Goal: Information Seeking & Learning: Find specific fact

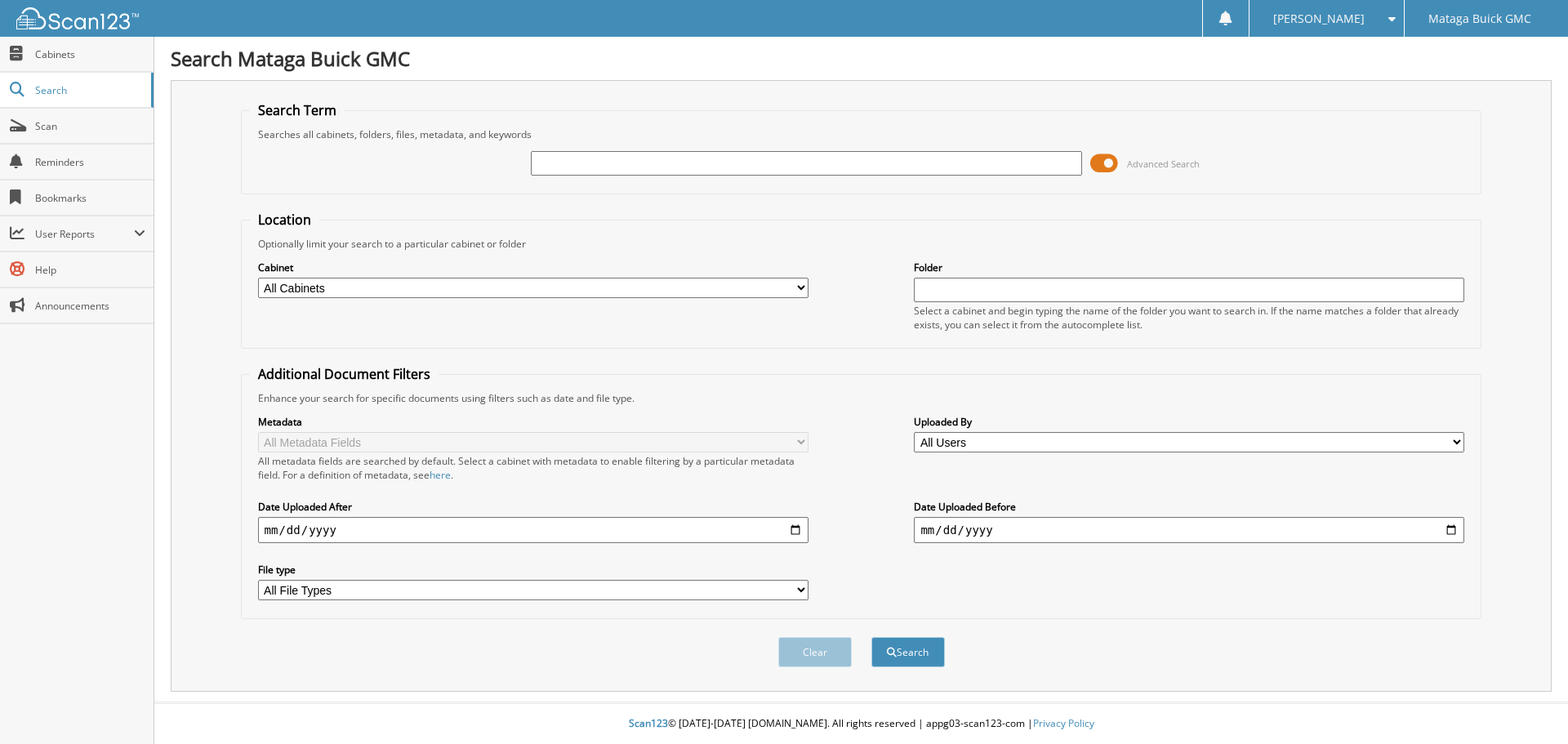
paste input "6104839"
type input "6104839"
click at [872, 637] on button "Search" at bounding box center [908, 652] width 73 height 30
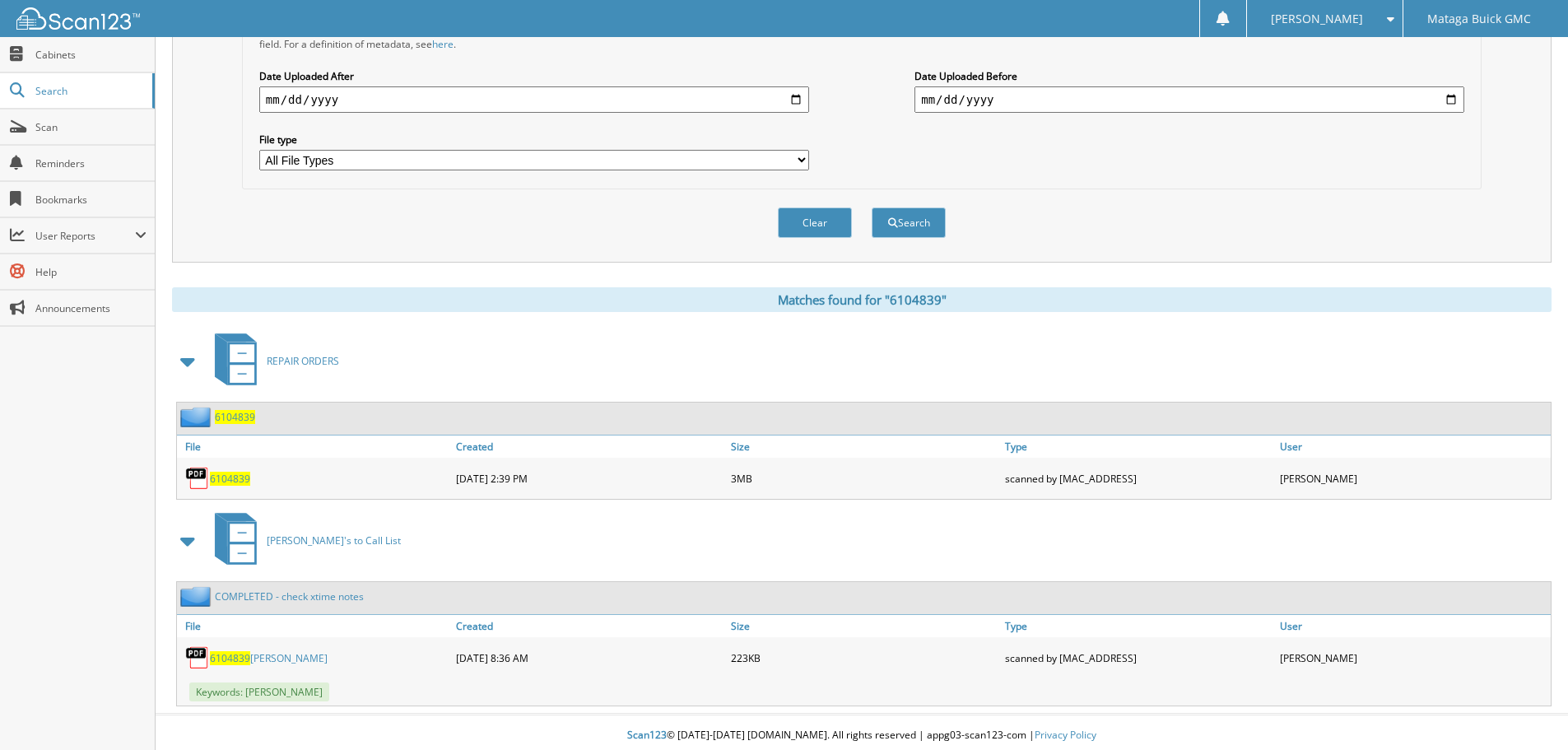
scroll to position [441, 0]
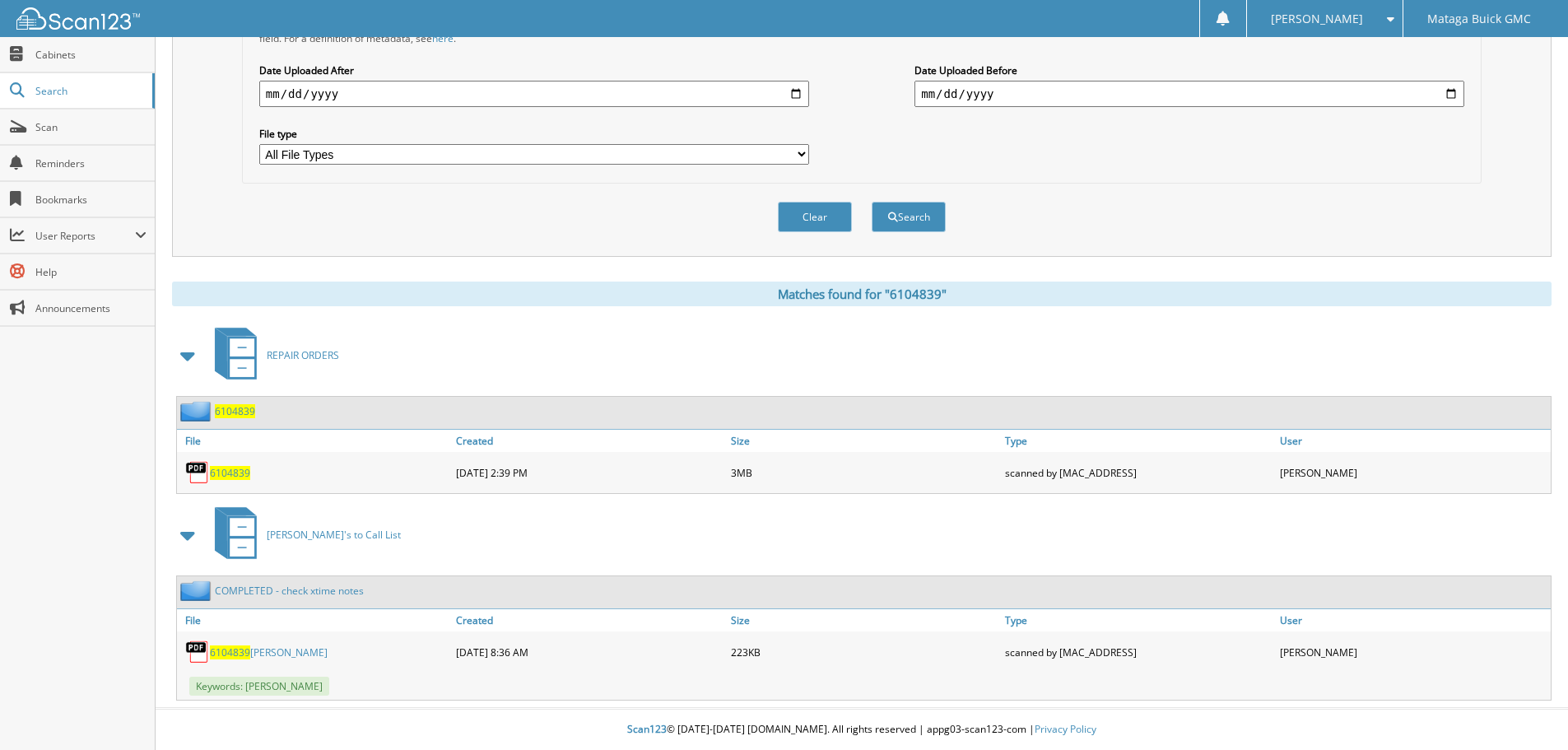
click at [243, 412] on span "6104839" at bounding box center [235, 411] width 40 height 14
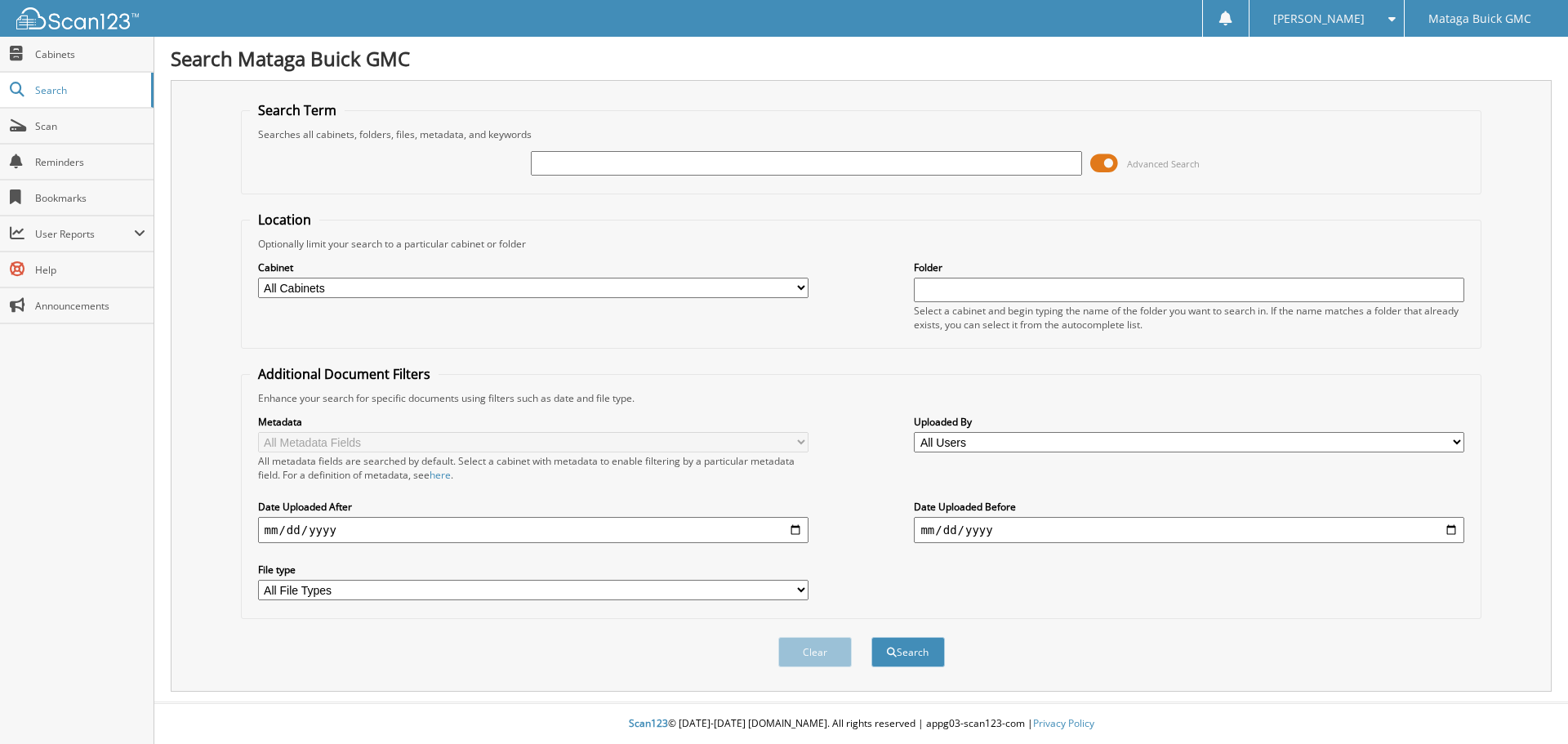
click at [811, 161] on input "text" at bounding box center [806, 164] width 550 height 25
paste input "6107924"
type input "6107924"
click at [872, 637] on button "Search" at bounding box center [908, 652] width 73 height 30
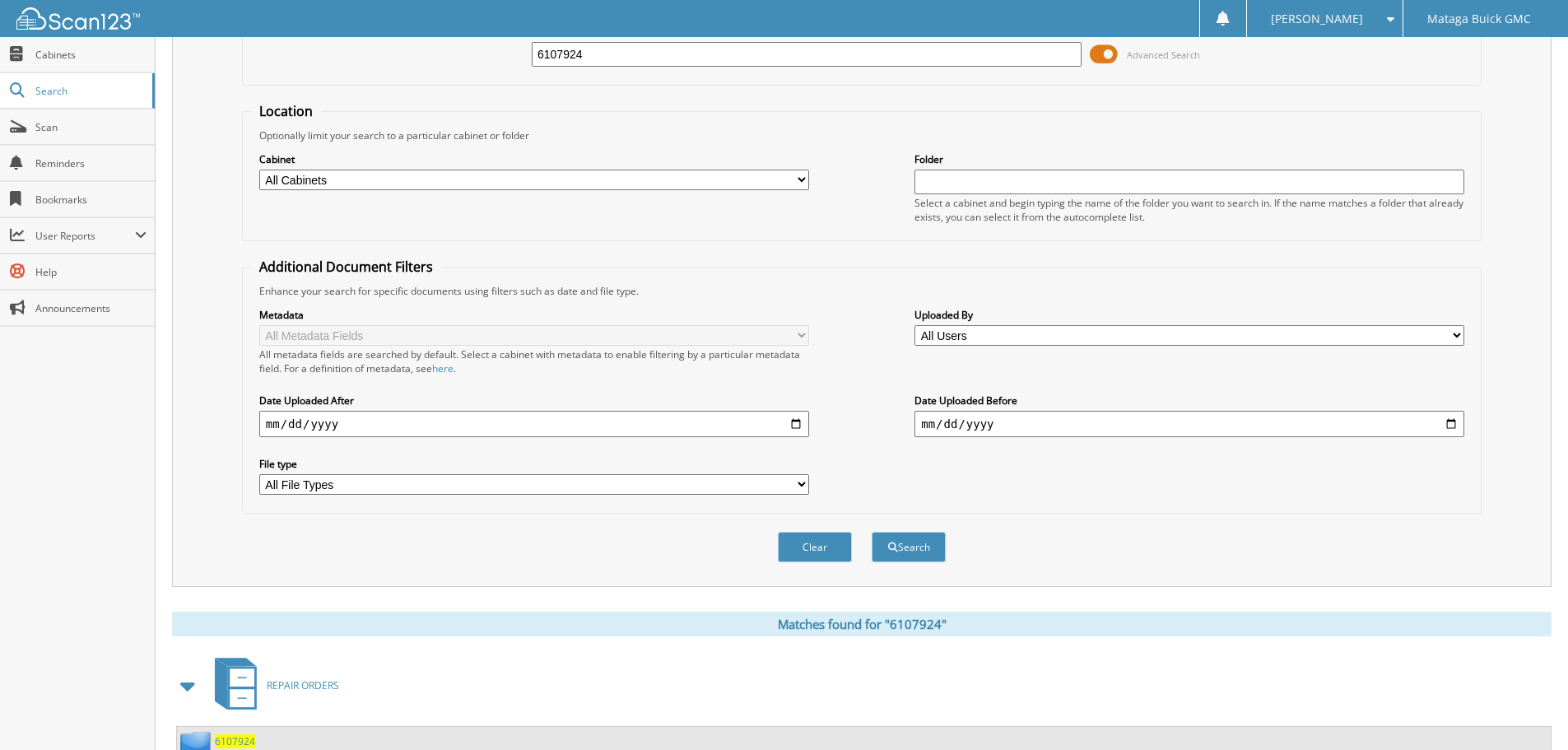
scroll to position [235, 0]
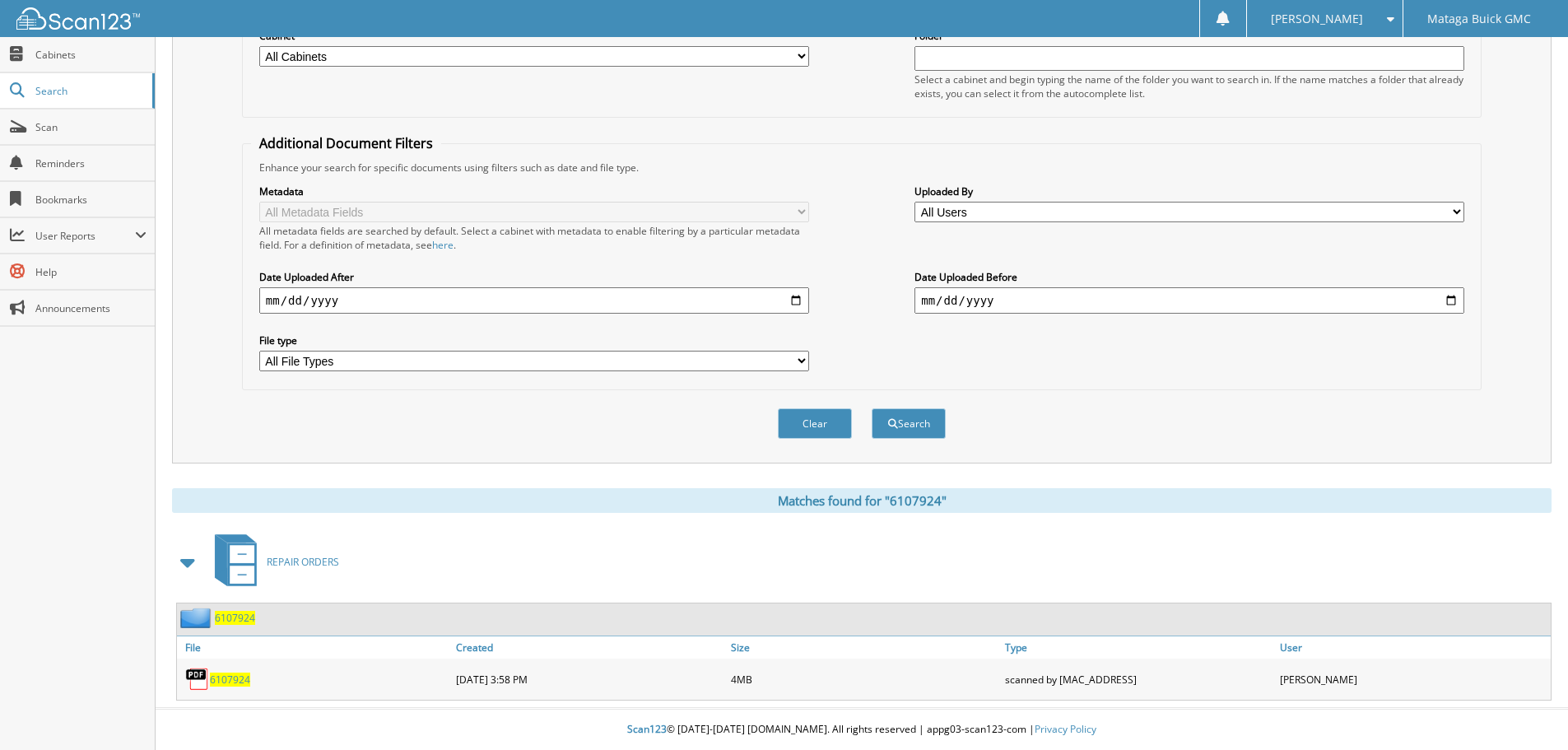
click at [229, 677] on span "6107924" at bounding box center [229, 680] width 40 height 14
click at [804, 424] on button "Clear" at bounding box center [814, 424] width 74 height 30
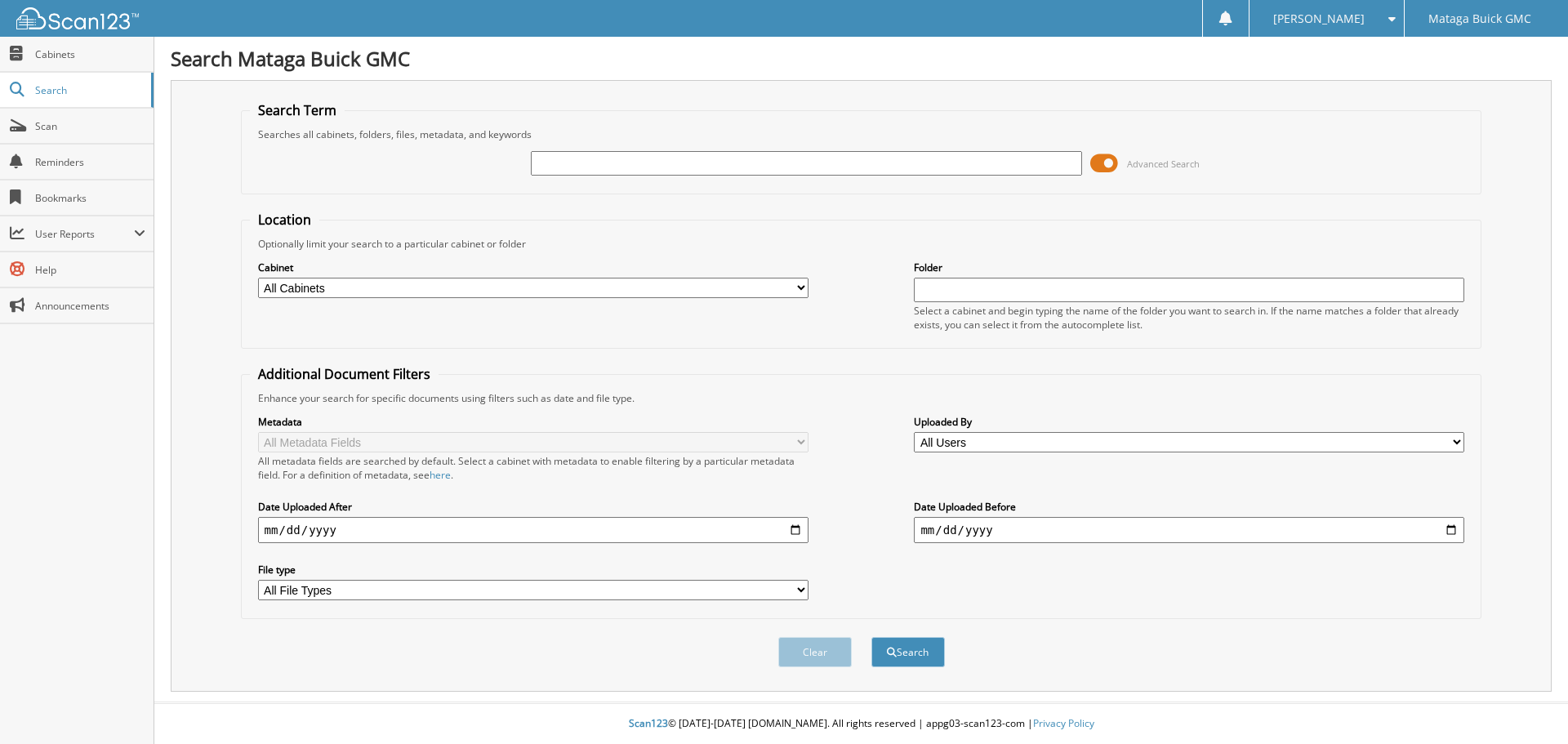
paste input "6110996"
type input "6110996"
click at [872, 637] on button "Search" at bounding box center [908, 652] width 73 height 30
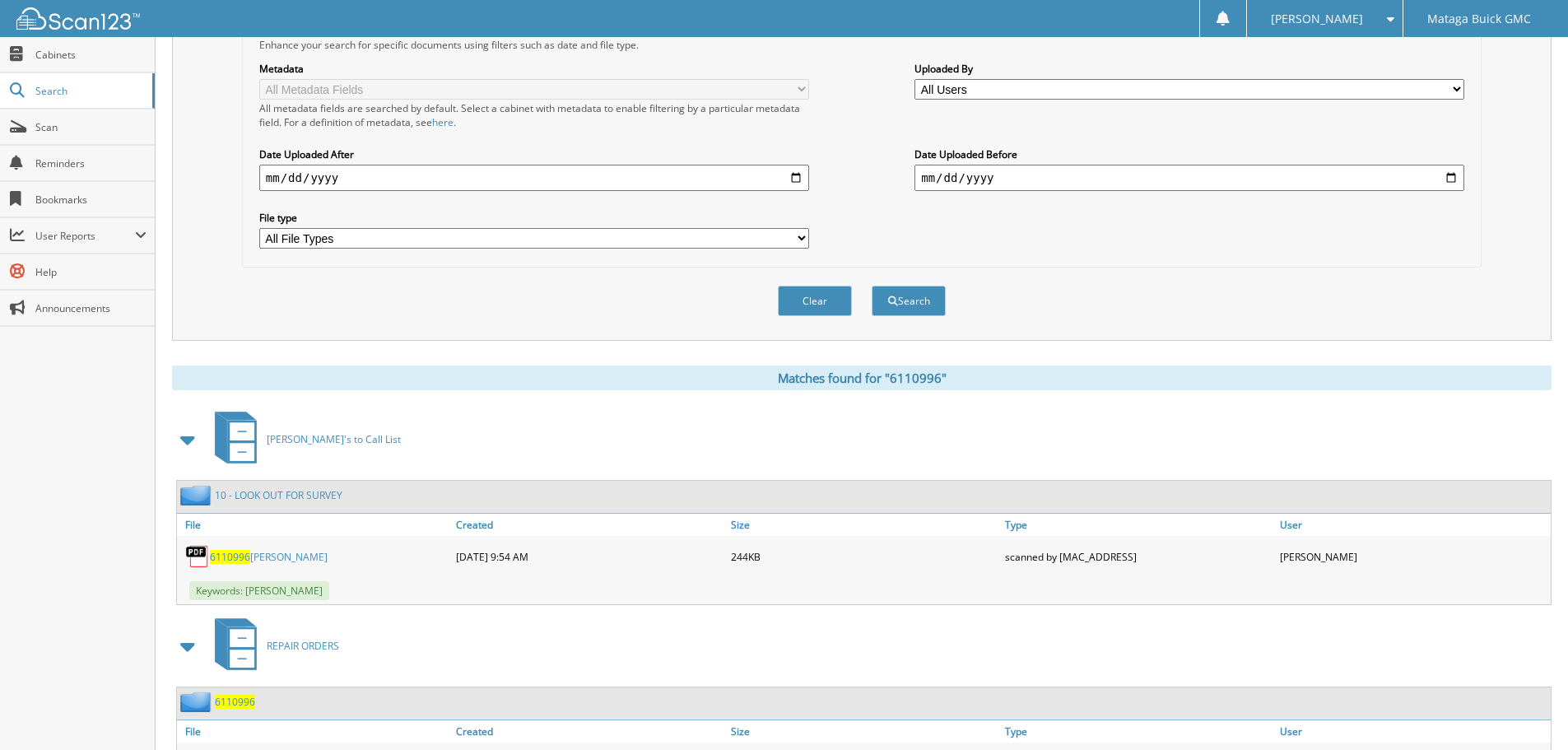
scroll to position [441, 0]
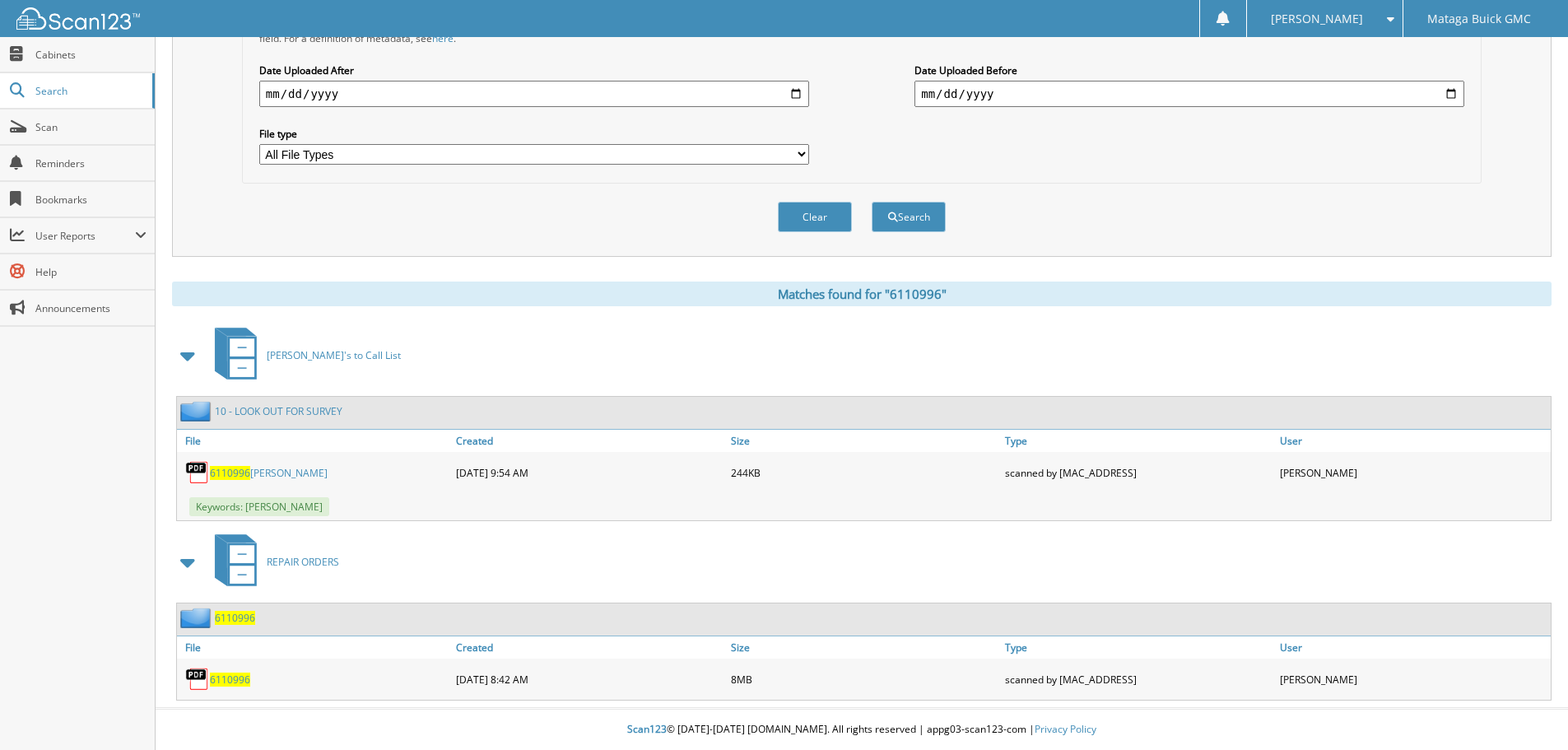
click at [235, 682] on span "6110996" at bounding box center [229, 680] width 40 height 14
click at [811, 212] on button "Clear" at bounding box center [814, 217] width 74 height 30
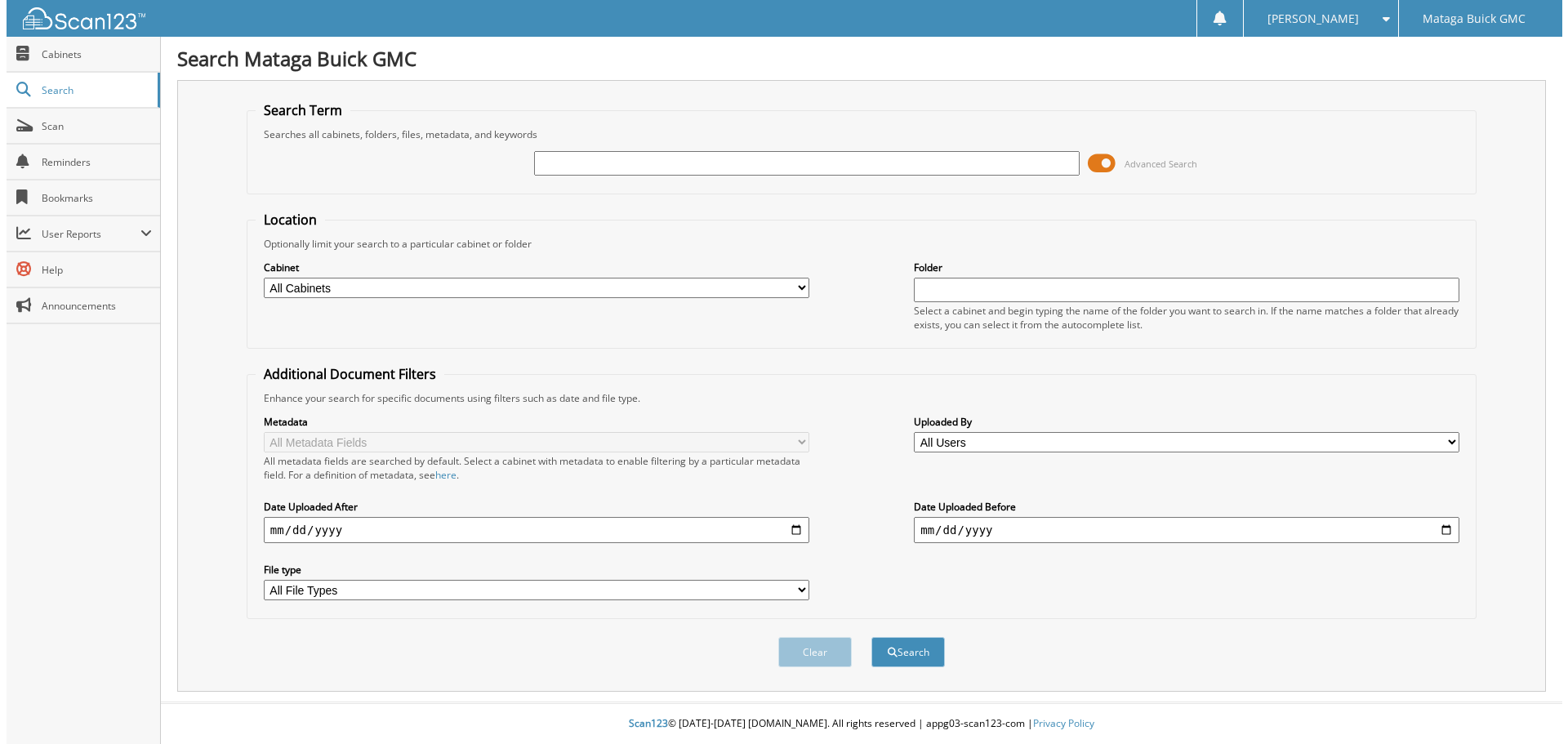
scroll to position [0, 0]
click at [906, 171] on input "text" at bounding box center [806, 164] width 550 height 25
paste input "6114879"
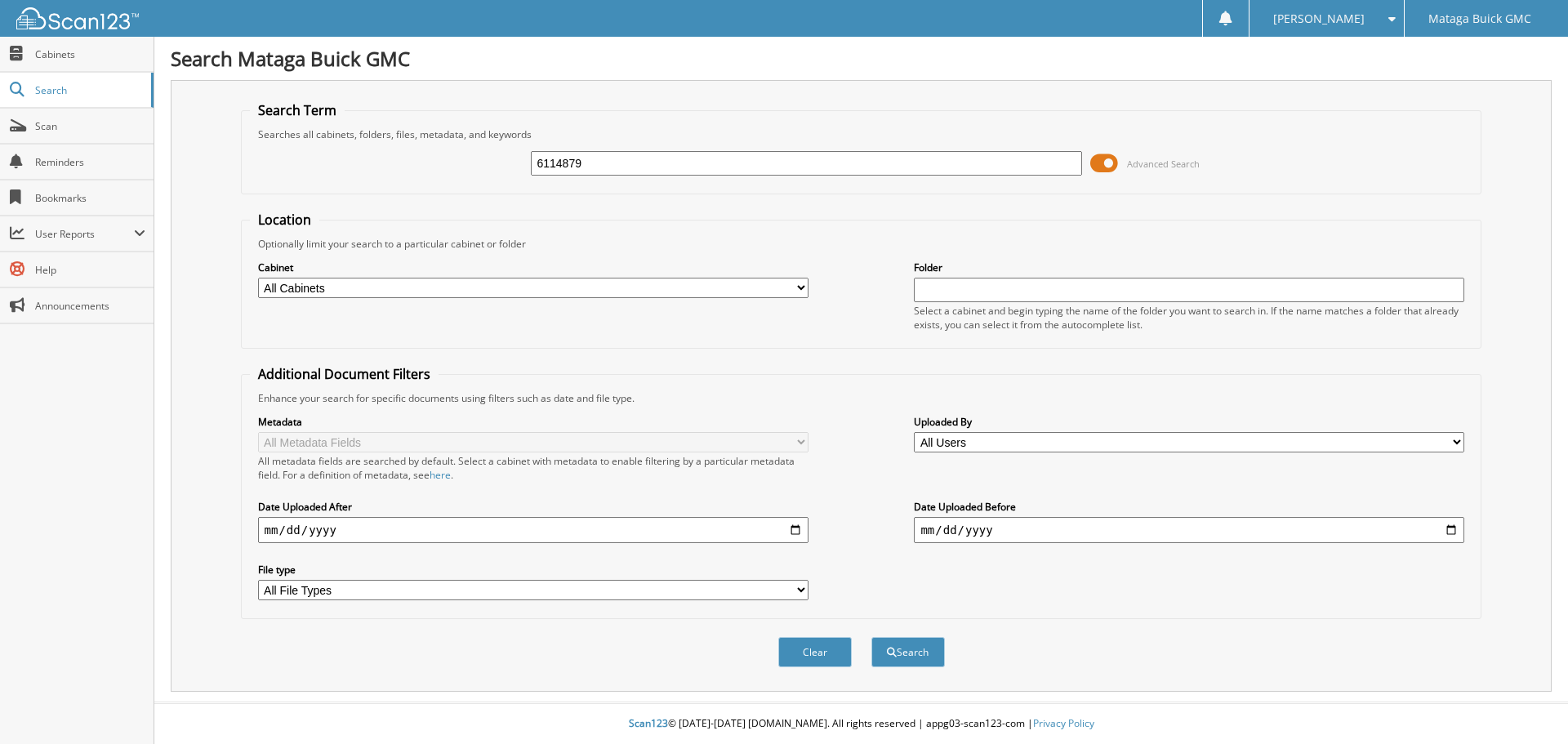
type input "6114879"
click at [872, 637] on button "Search" at bounding box center [908, 652] width 73 height 30
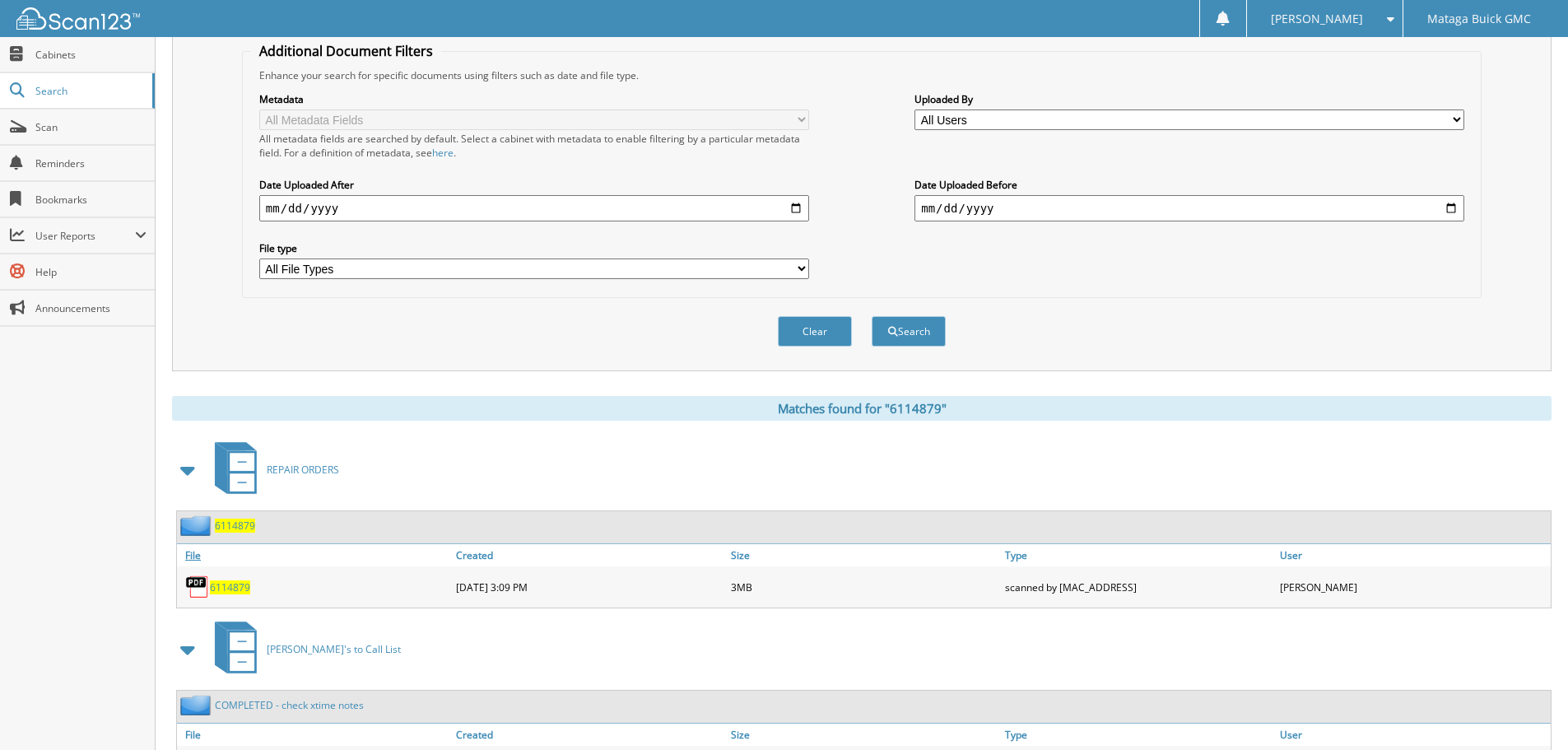
scroll to position [329, 0]
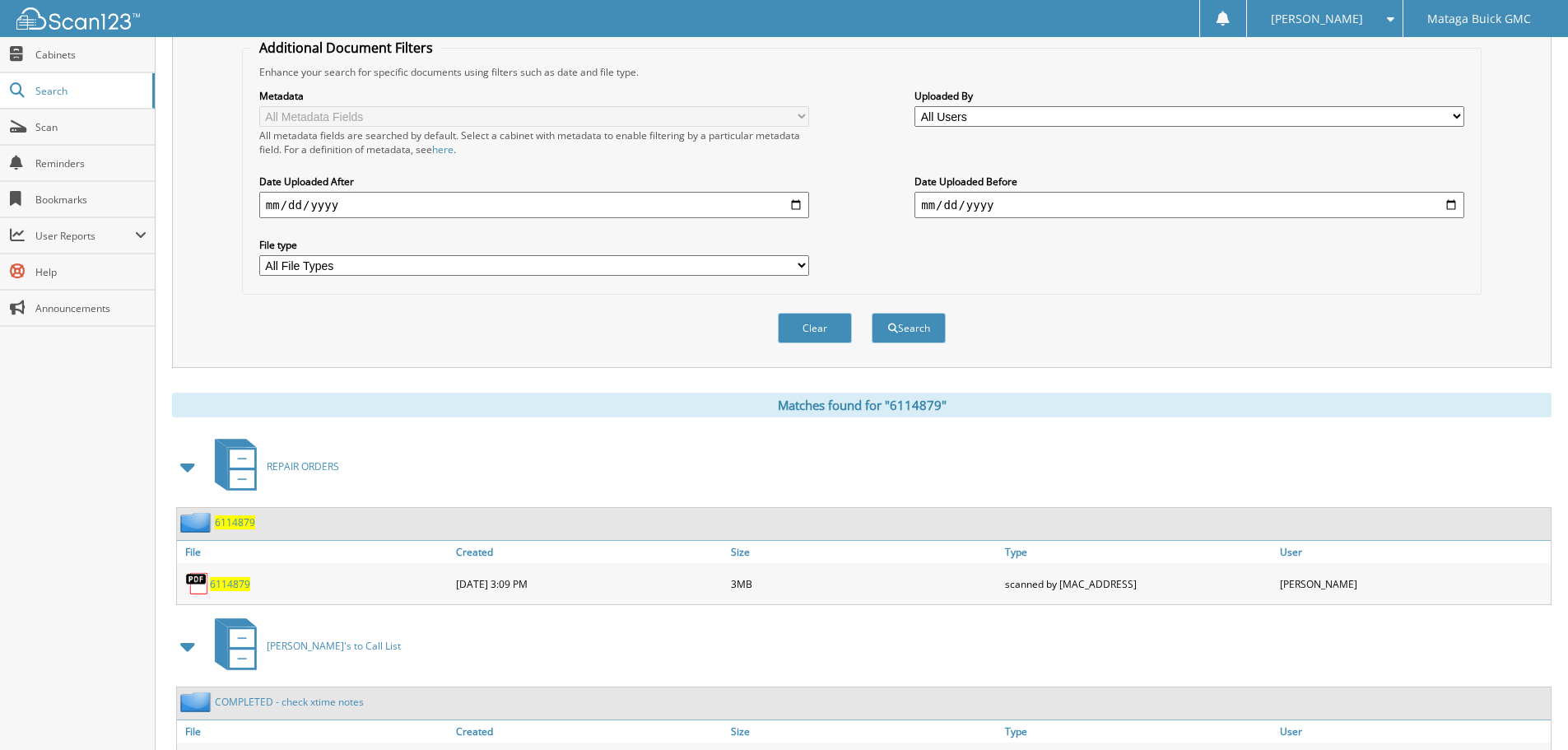
click at [233, 581] on span "6114879" at bounding box center [229, 584] width 40 height 14
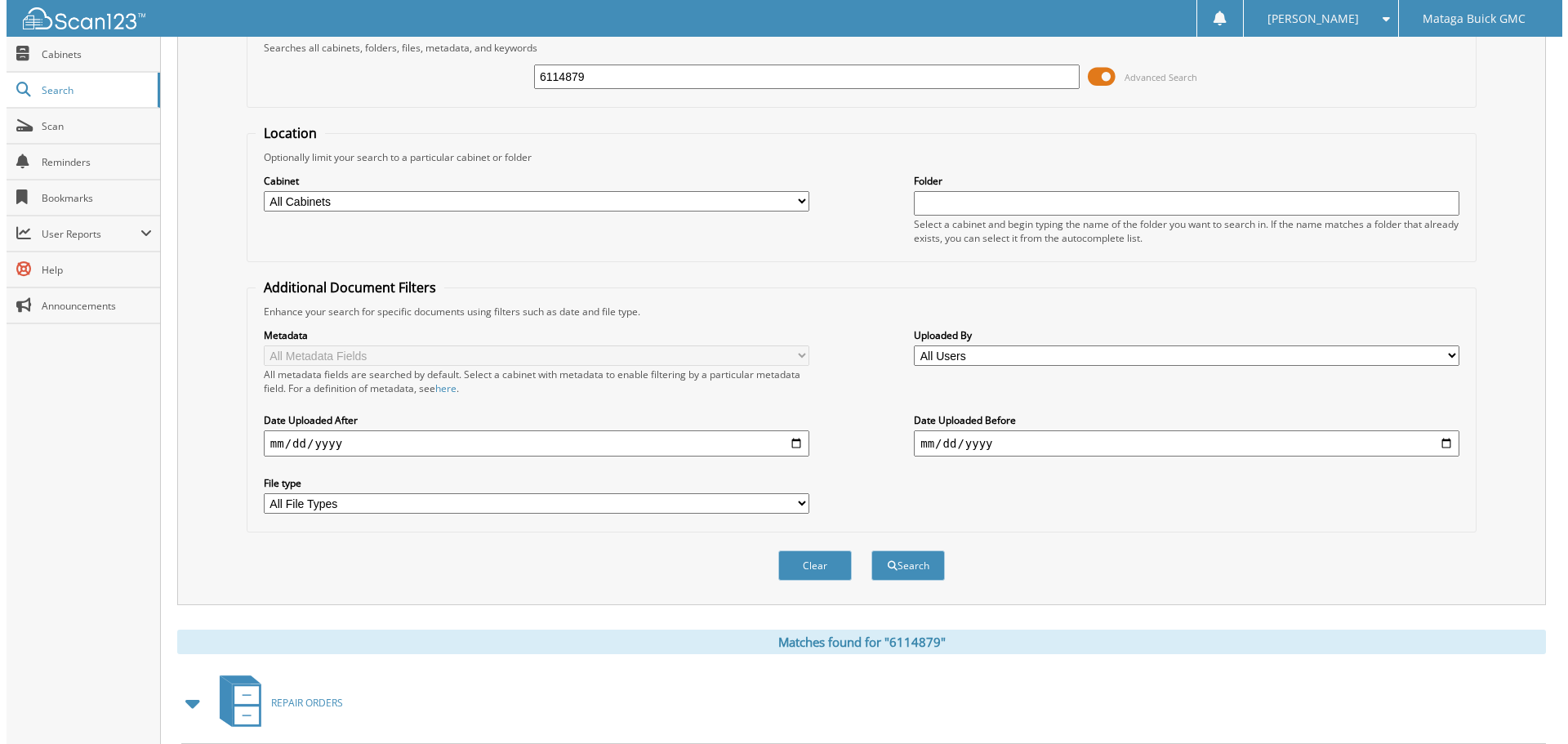
scroll to position [0, 0]
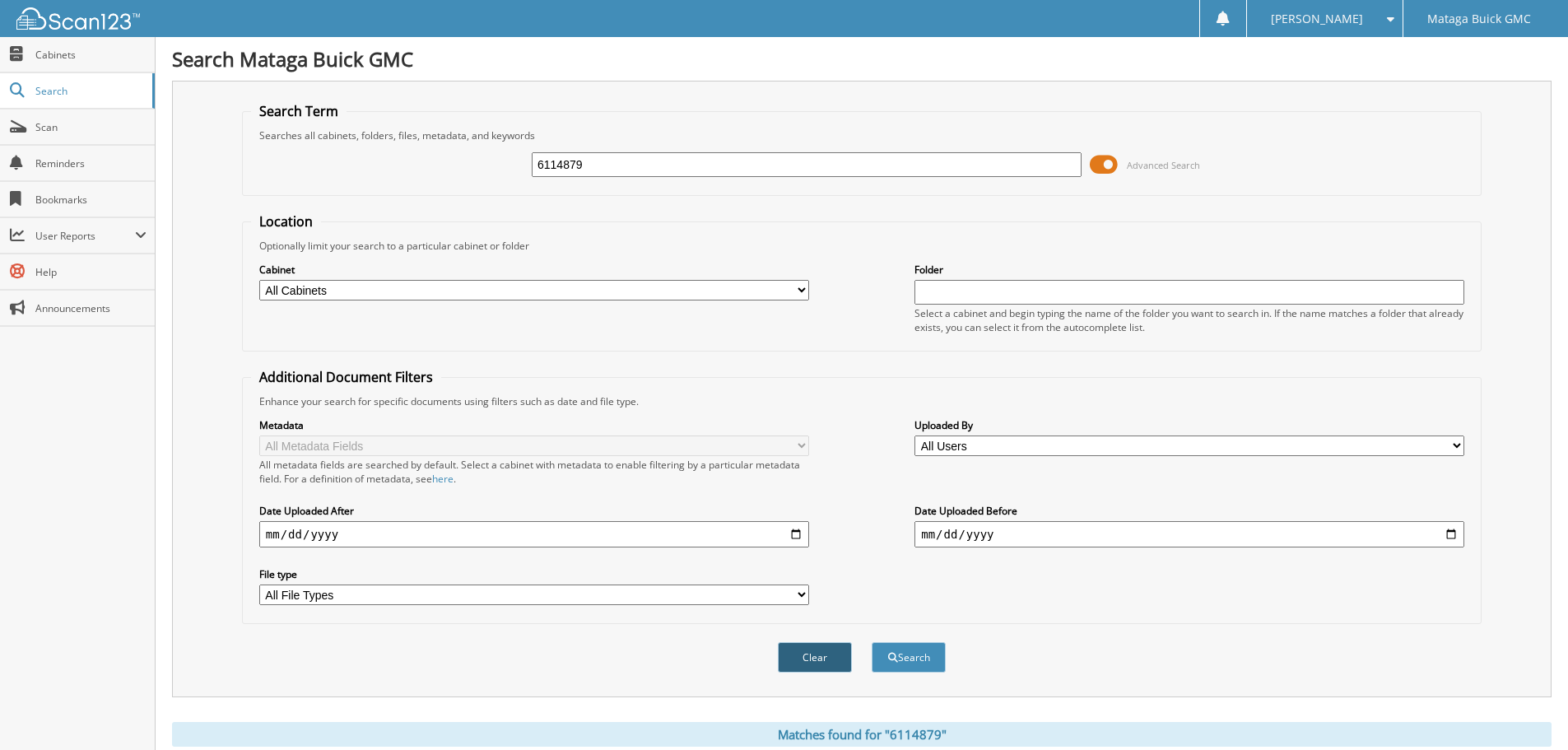
click at [823, 657] on button "Clear" at bounding box center [814, 657] width 74 height 30
